Goal: Check status: Check status

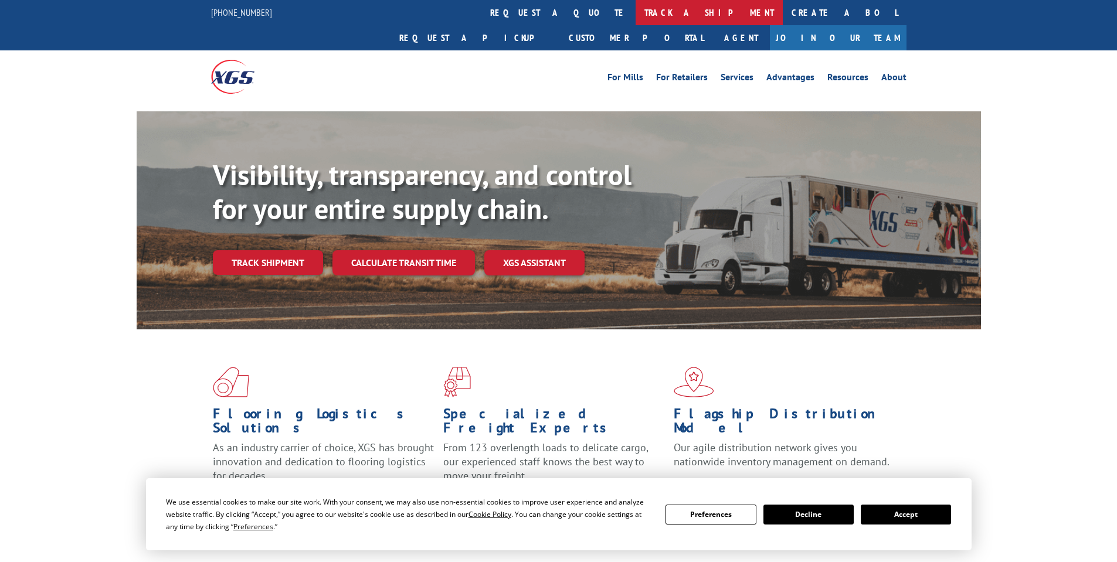
click at [635, 19] on link "track a shipment" at bounding box center [708, 12] width 147 height 25
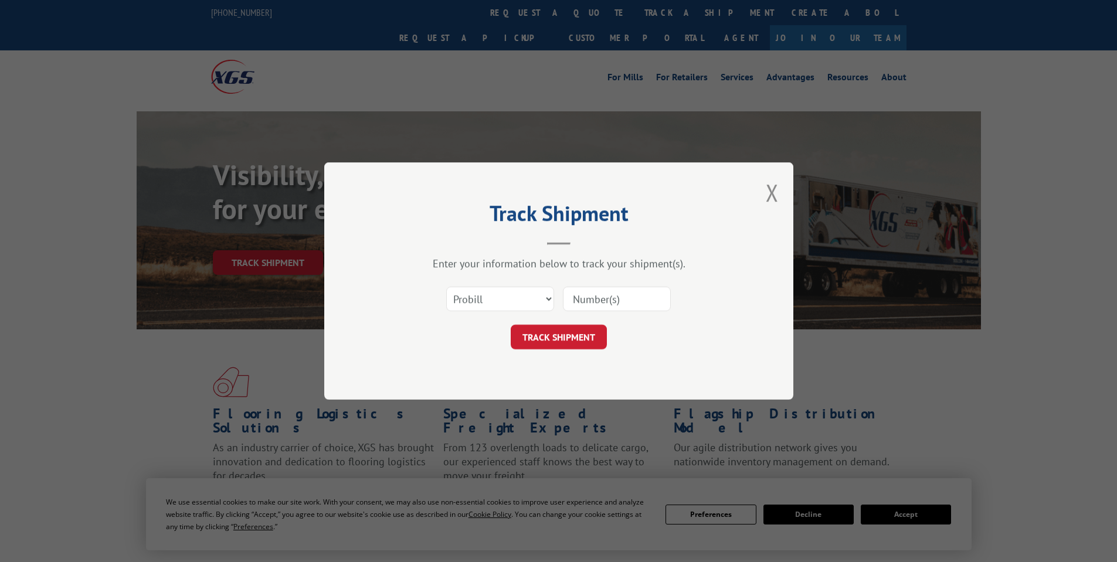
click at [582, 301] on input at bounding box center [617, 299] width 108 height 25
paste input "0499921"
type input "0499921"
click at [596, 339] on button "TRACK SHIPMENT" at bounding box center [559, 337] width 96 height 25
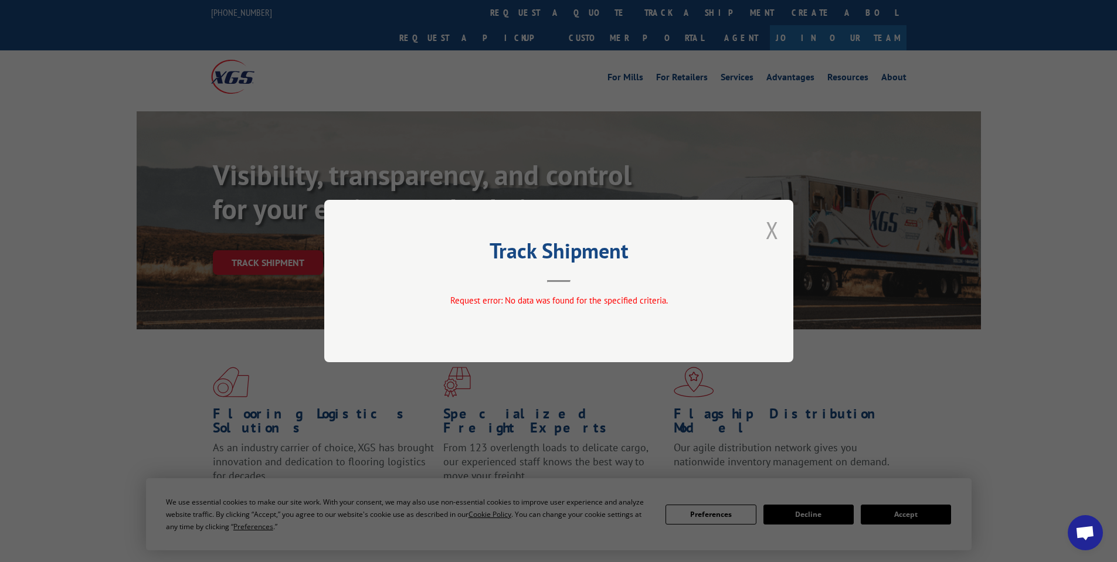
drag, startPoint x: 769, startPoint y: 227, endPoint x: 775, endPoint y: 229, distance: 6.3
click at [775, 229] on button "Close modal" at bounding box center [772, 230] width 13 height 31
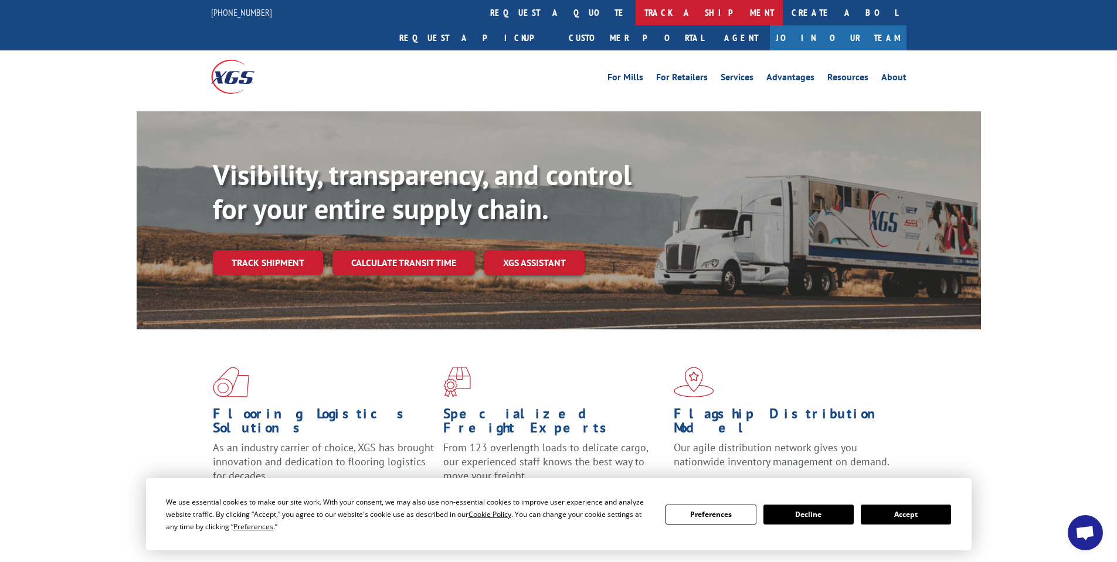
click at [635, 13] on link "track a shipment" at bounding box center [708, 12] width 147 height 25
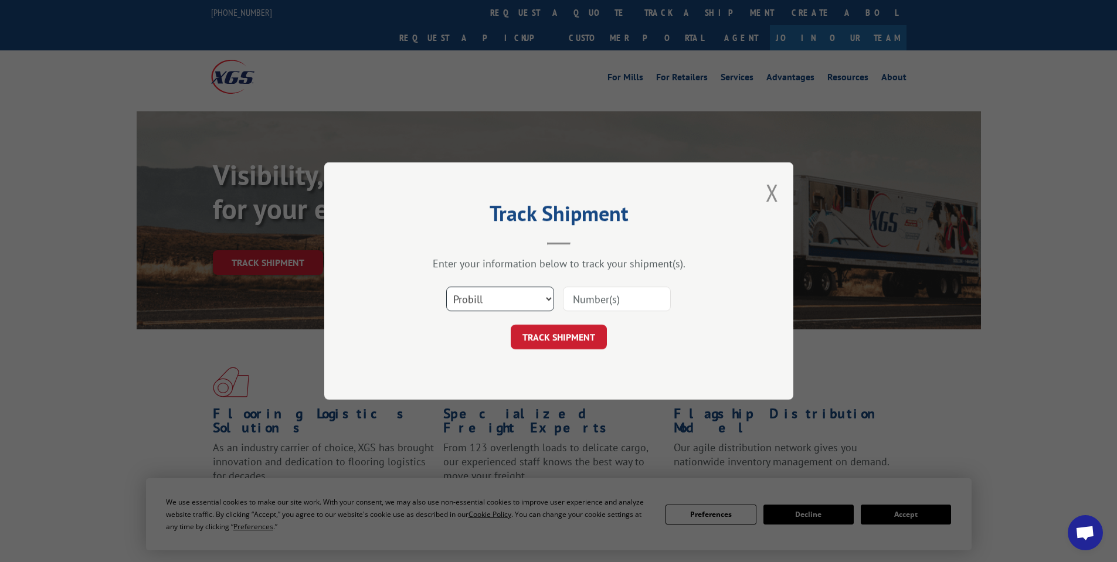
click at [491, 309] on select "Select category... Probill BOL PO" at bounding box center [500, 299] width 108 height 25
select select "bol"
click at [446, 287] on select "Select category... Probill BOL PO" at bounding box center [500, 299] width 108 height 25
click at [586, 299] on input at bounding box center [617, 299] width 108 height 25
click at [606, 298] on input at bounding box center [617, 299] width 108 height 25
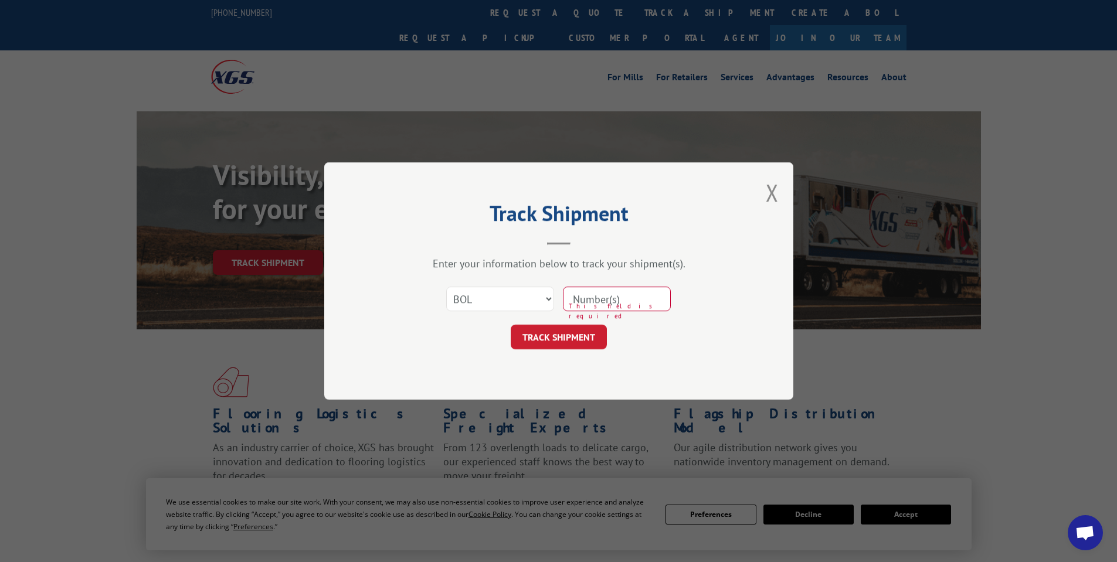
type input "0499921"
click at [573, 339] on button "TRACK SHIPMENT" at bounding box center [559, 337] width 96 height 25
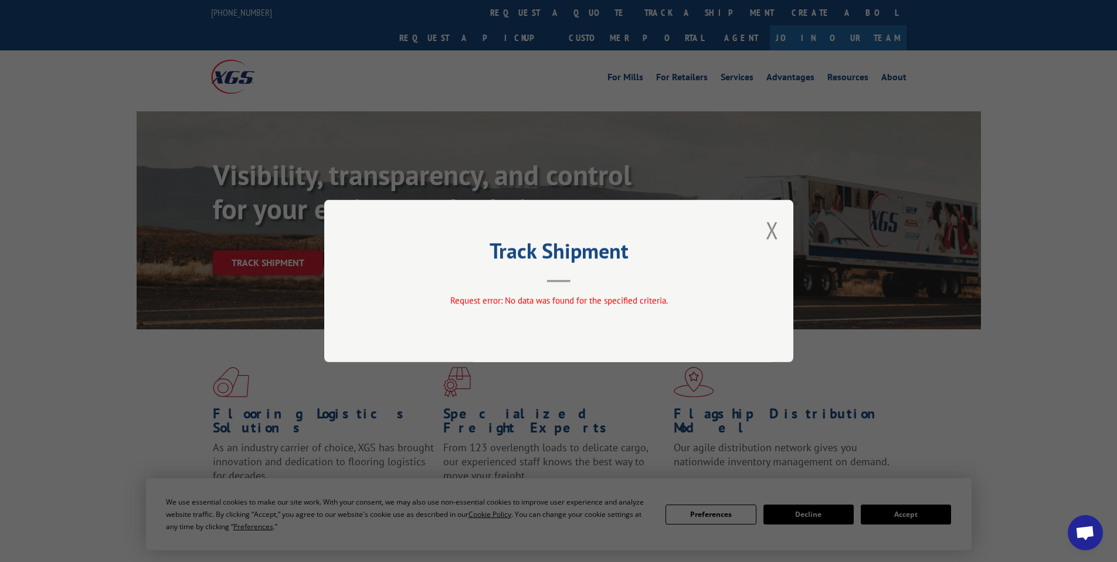
drag, startPoint x: 768, startPoint y: 234, endPoint x: 760, endPoint y: 219, distance: 17.6
click at [768, 232] on button "Close modal" at bounding box center [772, 230] width 13 height 31
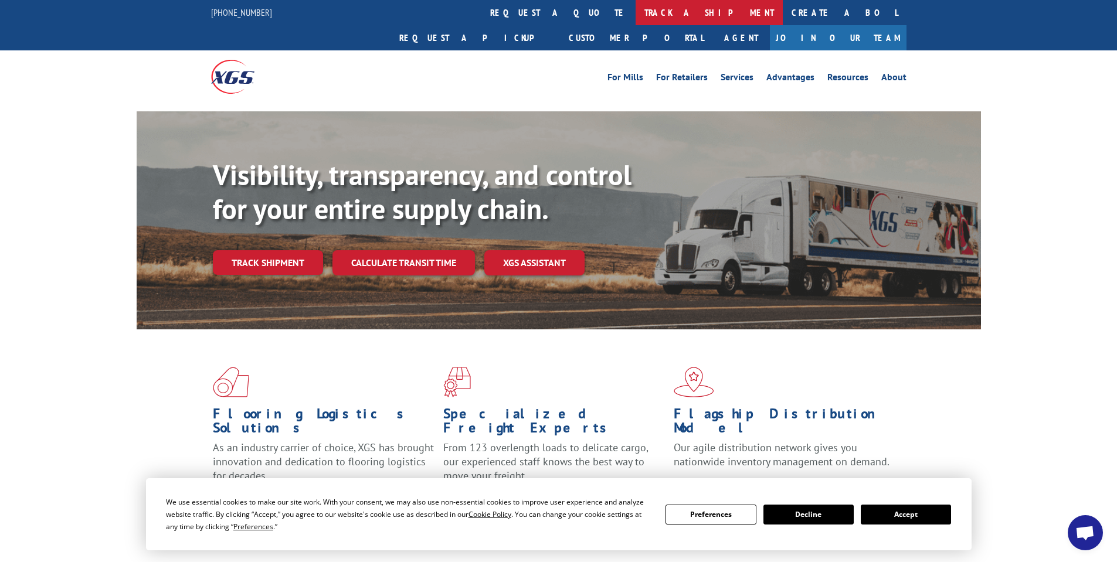
click at [635, 12] on link "track a shipment" at bounding box center [708, 12] width 147 height 25
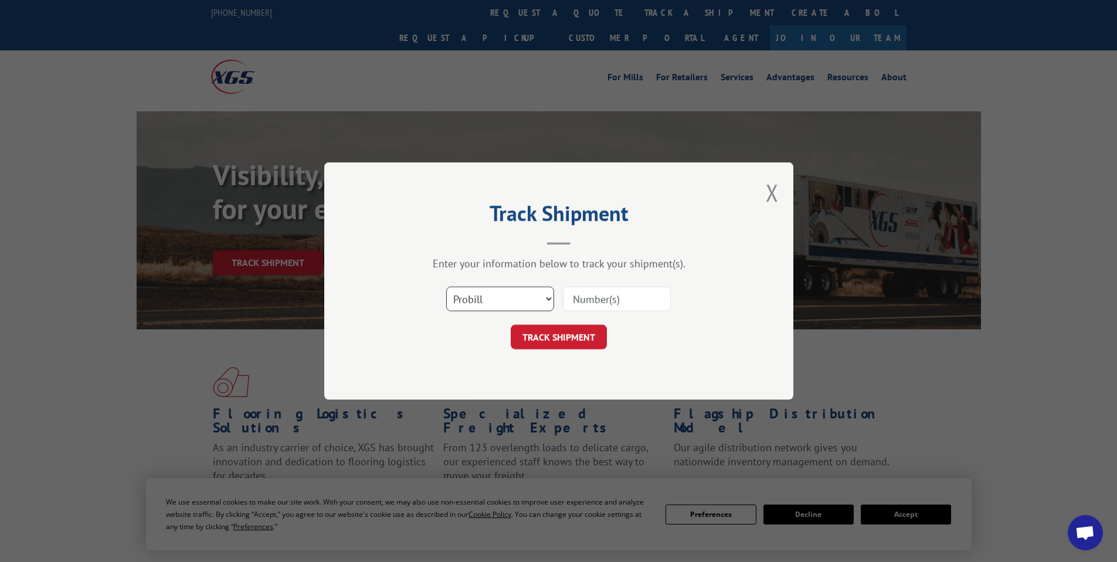
click at [489, 299] on select "Select category... Probill BOL PO" at bounding box center [500, 299] width 108 height 25
select select "bol"
click at [446, 287] on select "Select category... Probill BOL PO" at bounding box center [500, 299] width 108 height 25
click at [597, 317] on div "Select category... Probill BOL PO" at bounding box center [559, 299] width 352 height 39
click at [597, 301] on input at bounding box center [617, 299] width 108 height 25
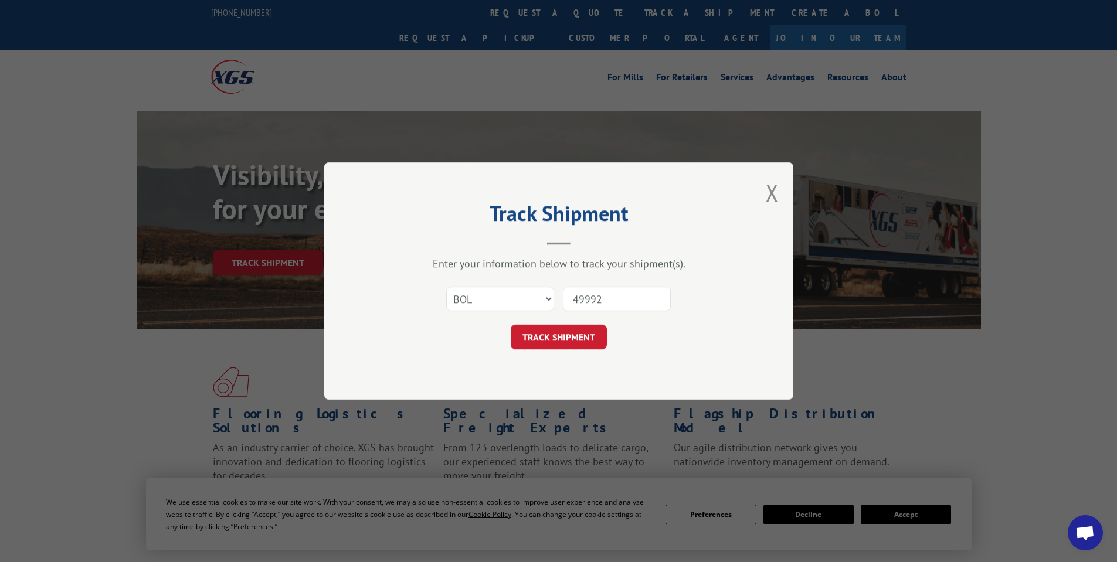
type input "499921"
click button "TRACK SHIPMENT" at bounding box center [559, 337] width 96 height 25
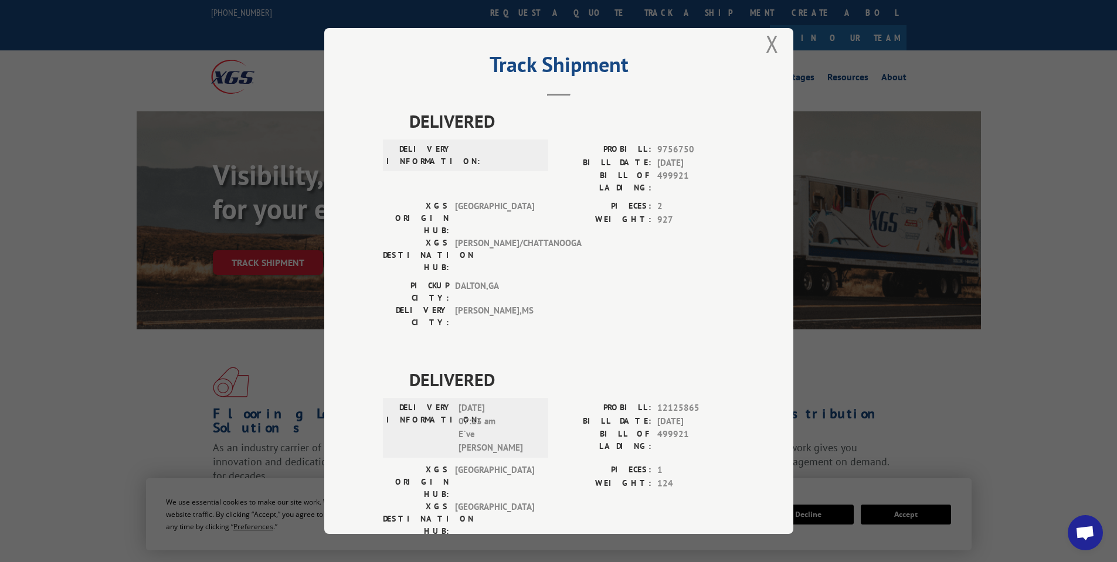
scroll to position [19, 0]
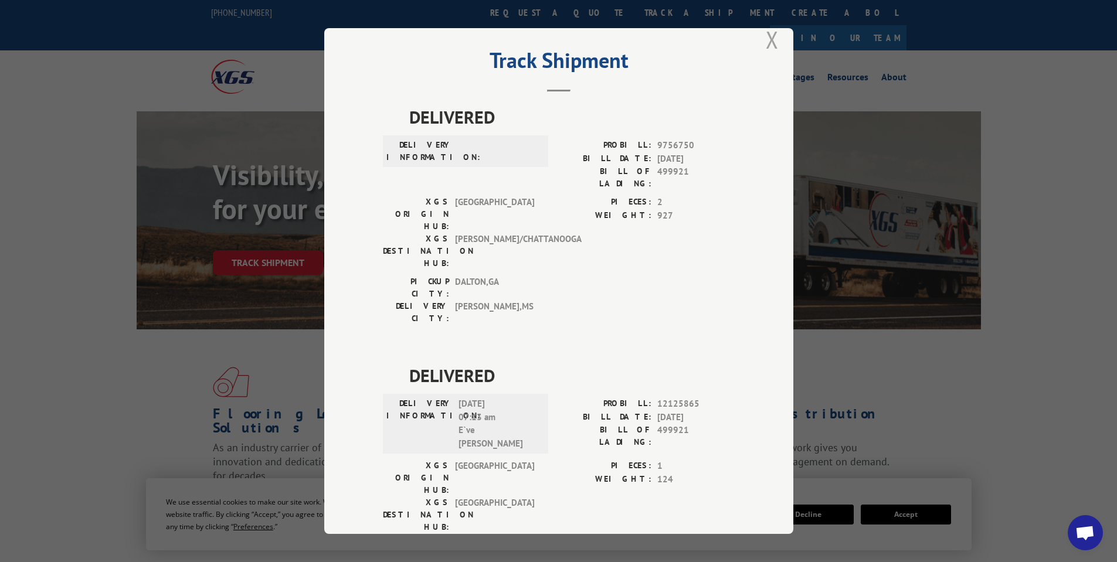
click at [770, 39] on button "Close modal" at bounding box center [772, 39] width 13 height 31
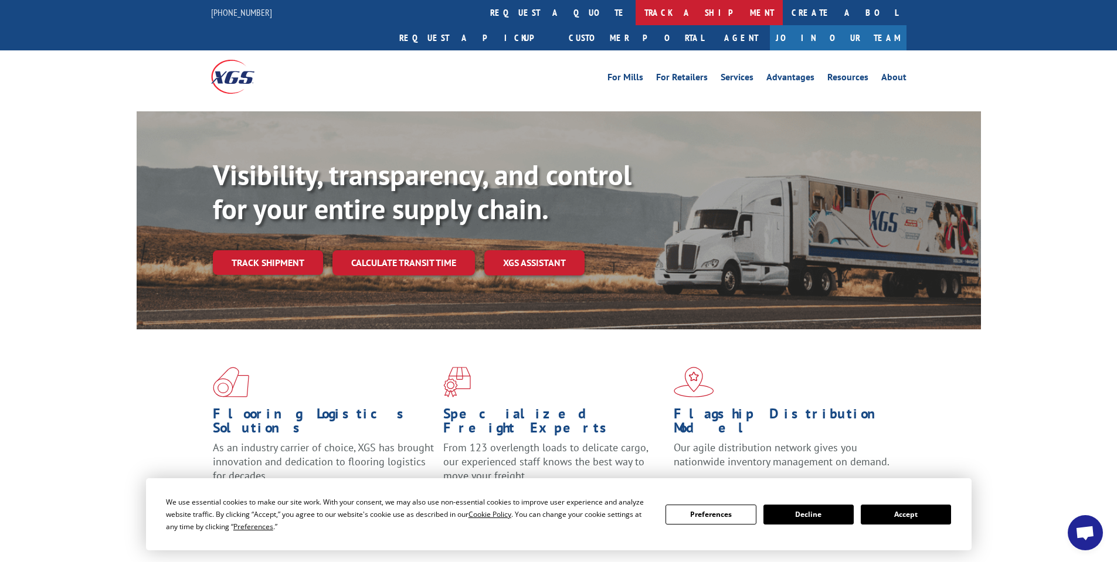
click at [635, 15] on link "track a shipment" at bounding box center [708, 12] width 147 height 25
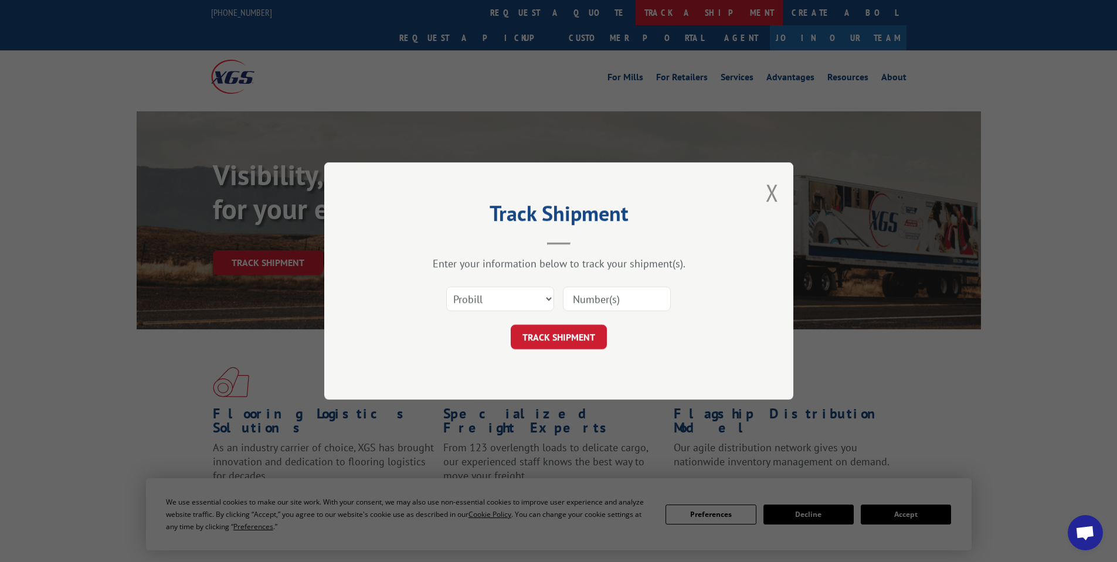
scroll to position [0, 0]
click at [540, 300] on select "Select category... Probill BOL PO" at bounding box center [500, 299] width 108 height 25
select select "bol"
click at [446, 287] on select "Select category... Probill BOL PO" at bounding box center [500, 299] width 108 height 25
drag, startPoint x: 586, startPoint y: 297, endPoint x: 586, endPoint y: 288, distance: 9.4
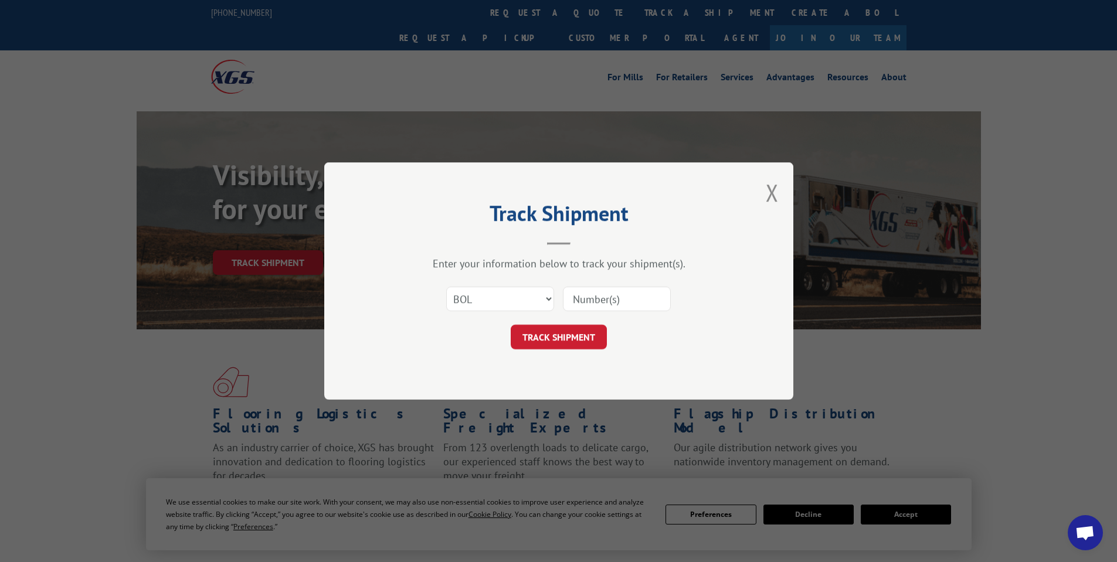
click at [587, 292] on input at bounding box center [617, 299] width 108 height 25
type input "0499921"
click button "TRACK SHIPMENT" at bounding box center [559, 337] width 96 height 25
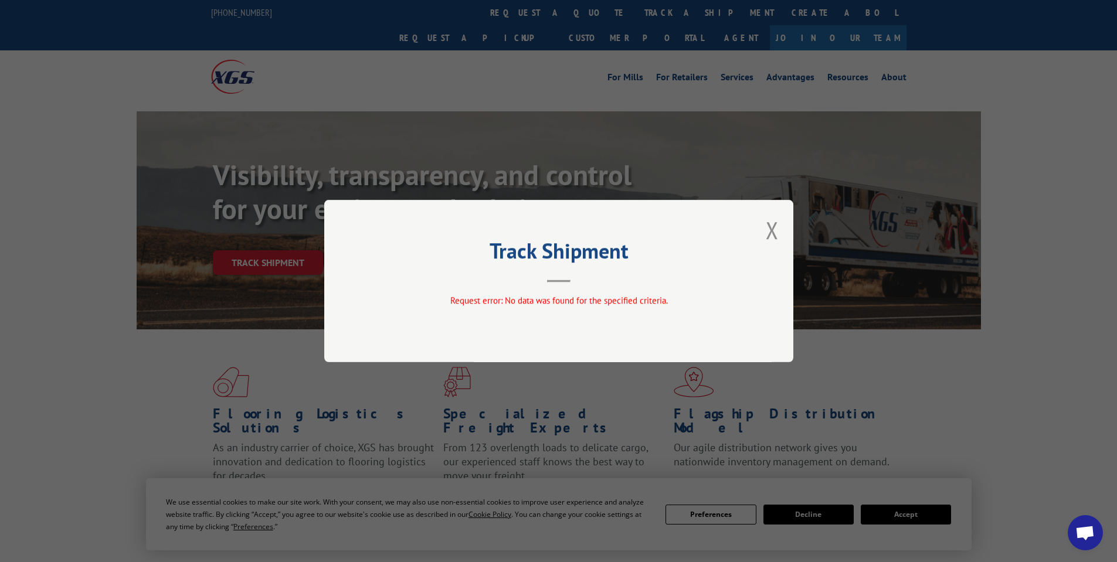
drag, startPoint x: 772, startPoint y: 225, endPoint x: 694, endPoint y: 287, distance: 99.3
click at [766, 232] on button "Close modal" at bounding box center [772, 230] width 13 height 31
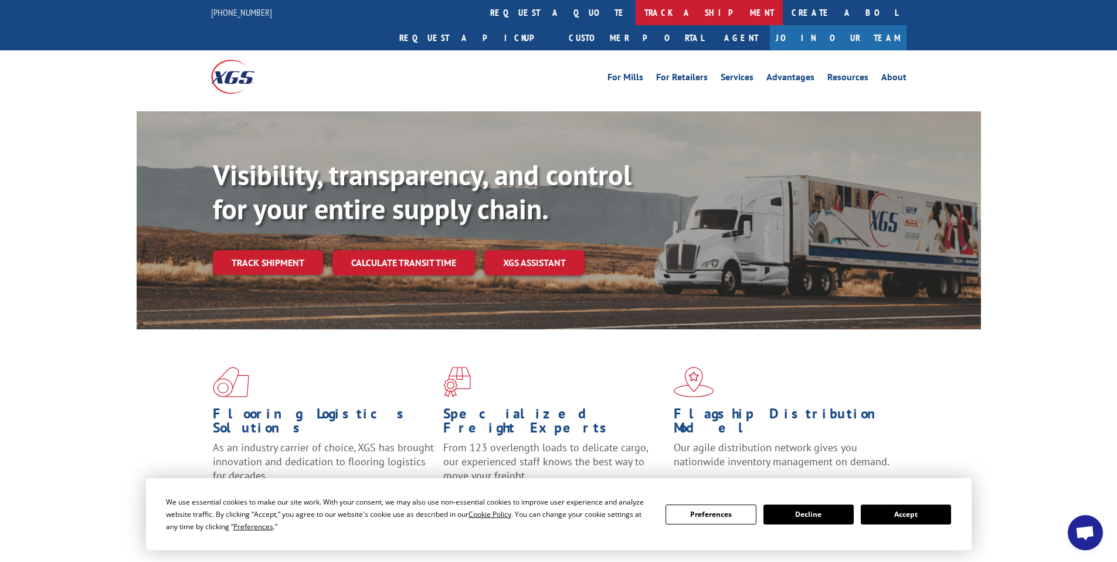
click at [635, 16] on link "track a shipment" at bounding box center [708, 12] width 147 height 25
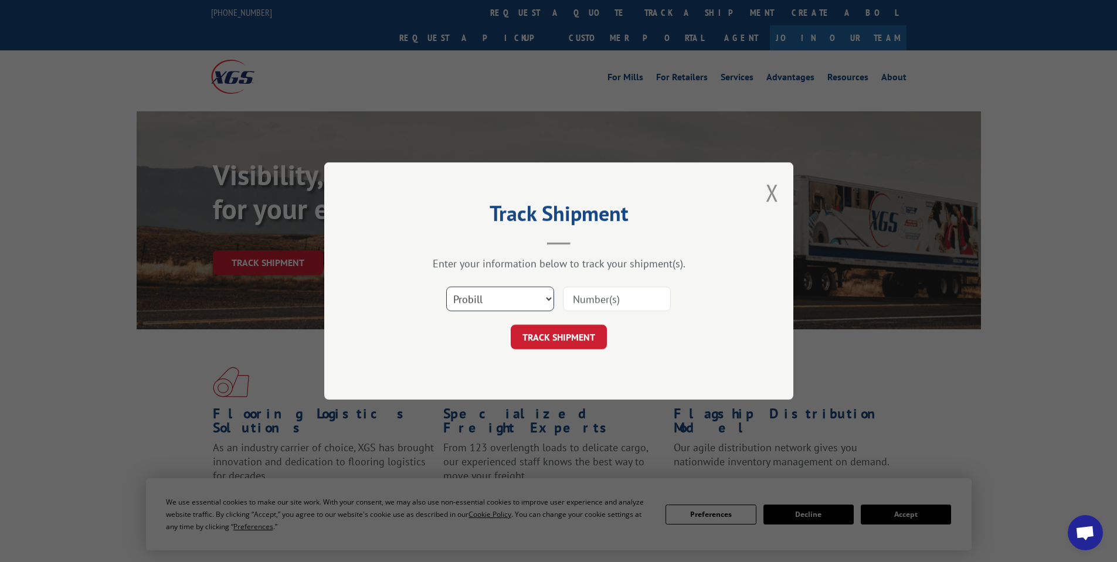
click at [535, 303] on select "Select category... Probill BOL PO" at bounding box center [500, 299] width 108 height 25
select select "bol"
click at [446, 287] on select "Select category... Probill BOL PO" at bounding box center [500, 299] width 108 height 25
click at [598, 301] on input at bounding box center [617, 299] width 108 height 25
type input "0499921"
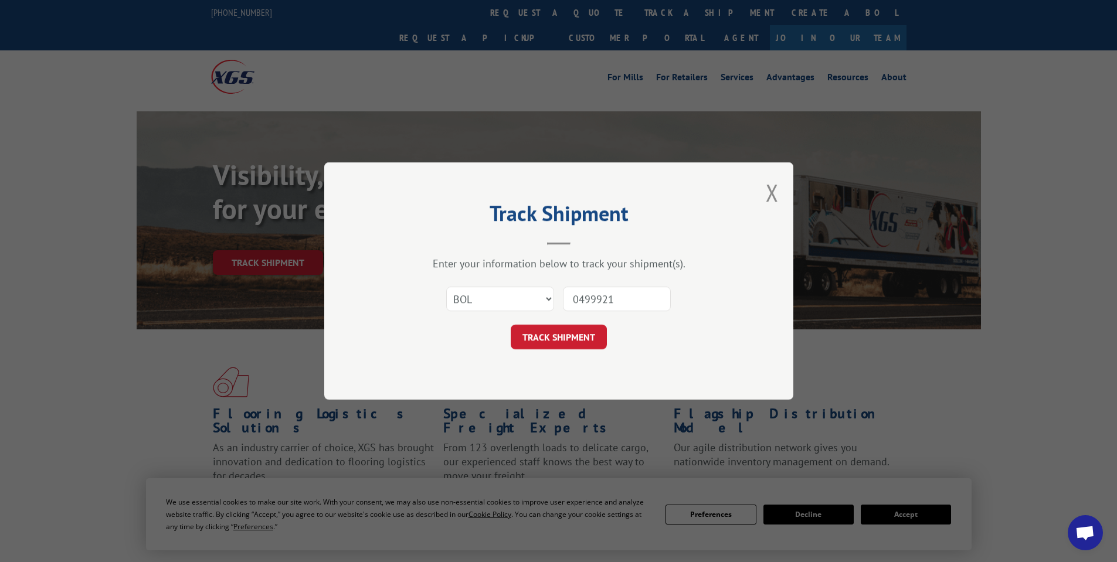
click at [564, 349] on button "TRACK SHIPMENT" at bounding box center [559, 337] width 96 height 25
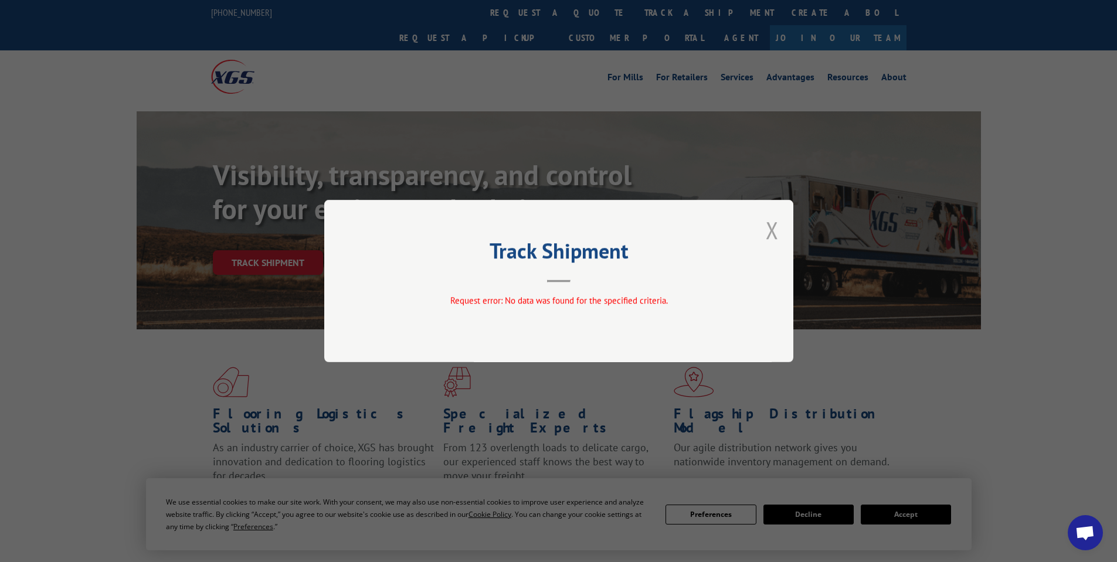
drag, startPoint x: 771, startPoint y: 229, endPoint x: 616, endPoint y: 438, distance: 261.1
click at [771, 230] on button "Close modal" at bounding box center [772, 230] width 13 height 31
